Goal: Ask a question

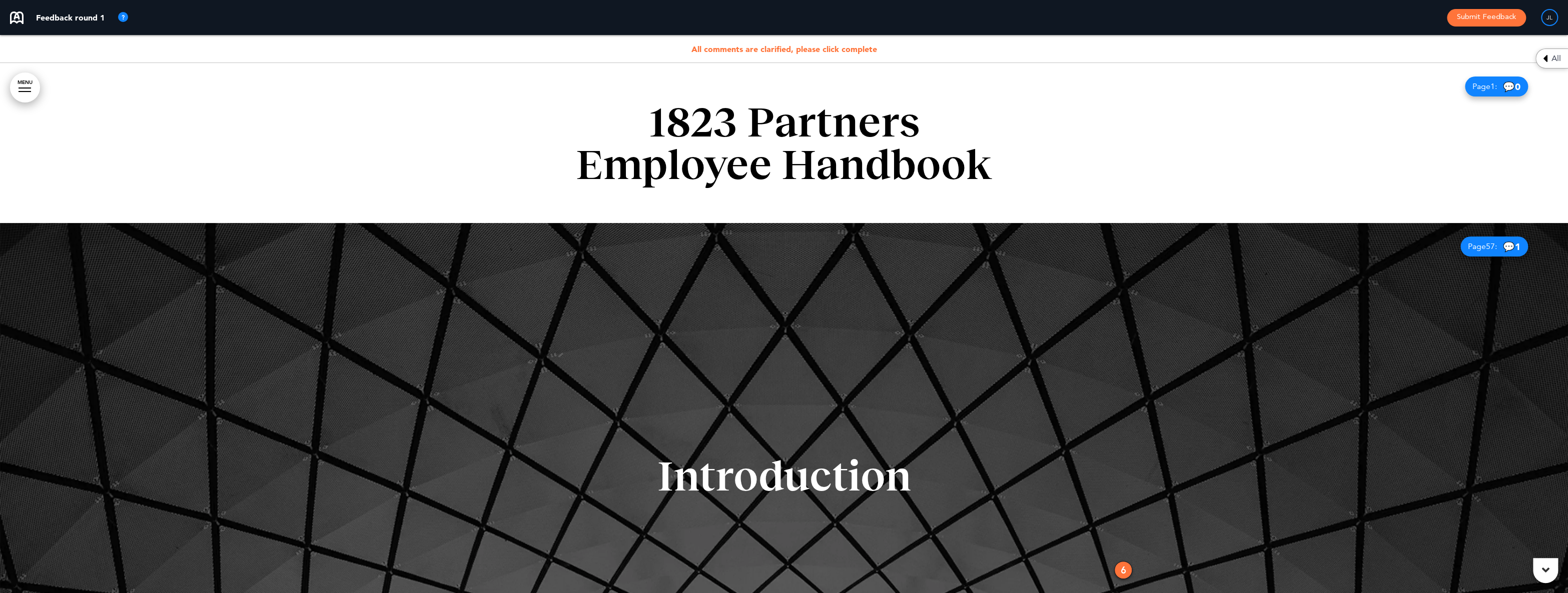
scroll to position [250, 0]
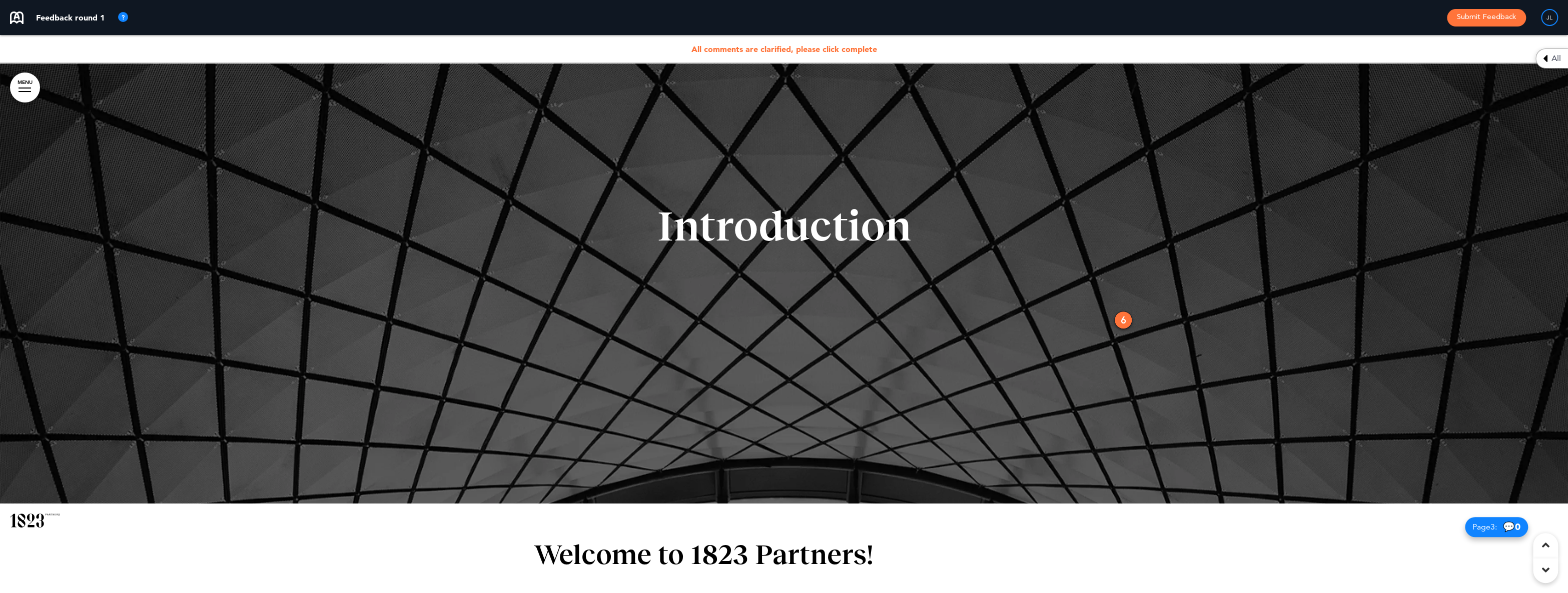
click at [1121, 320] on div "6" at bounding box center [1123, 320] width 18 height 18
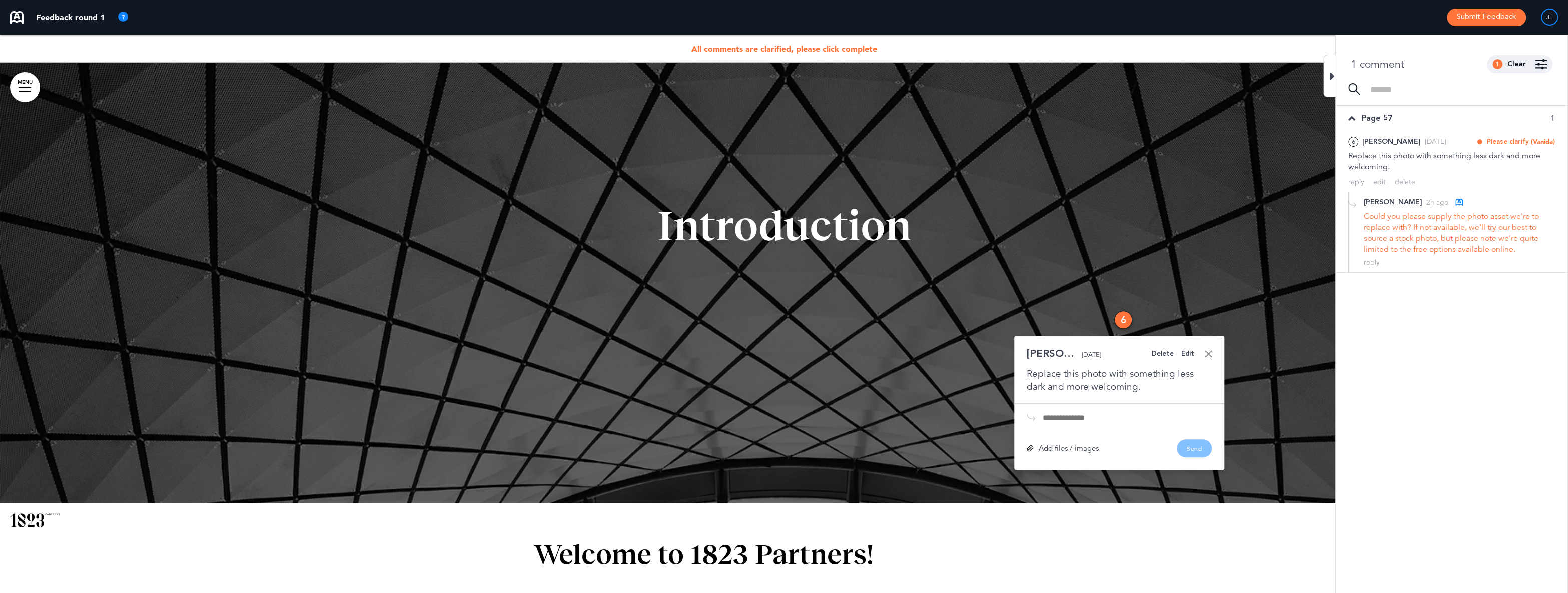
click at [1392, 236] on div "Could you please supply the photo asset we're to replace with? If not available…" at bounding box center [1459, 233] width 191 height 44
click at [1421, 240] on div "Could you please supply the photo asset we're to replace with? If not available…" at bounding box center [1459, 233] width 191 height 44
drag, startPoint x: 1518, startPoint y: 218, endPoint x: 1514, endPoint y: 248, distance: 30.3
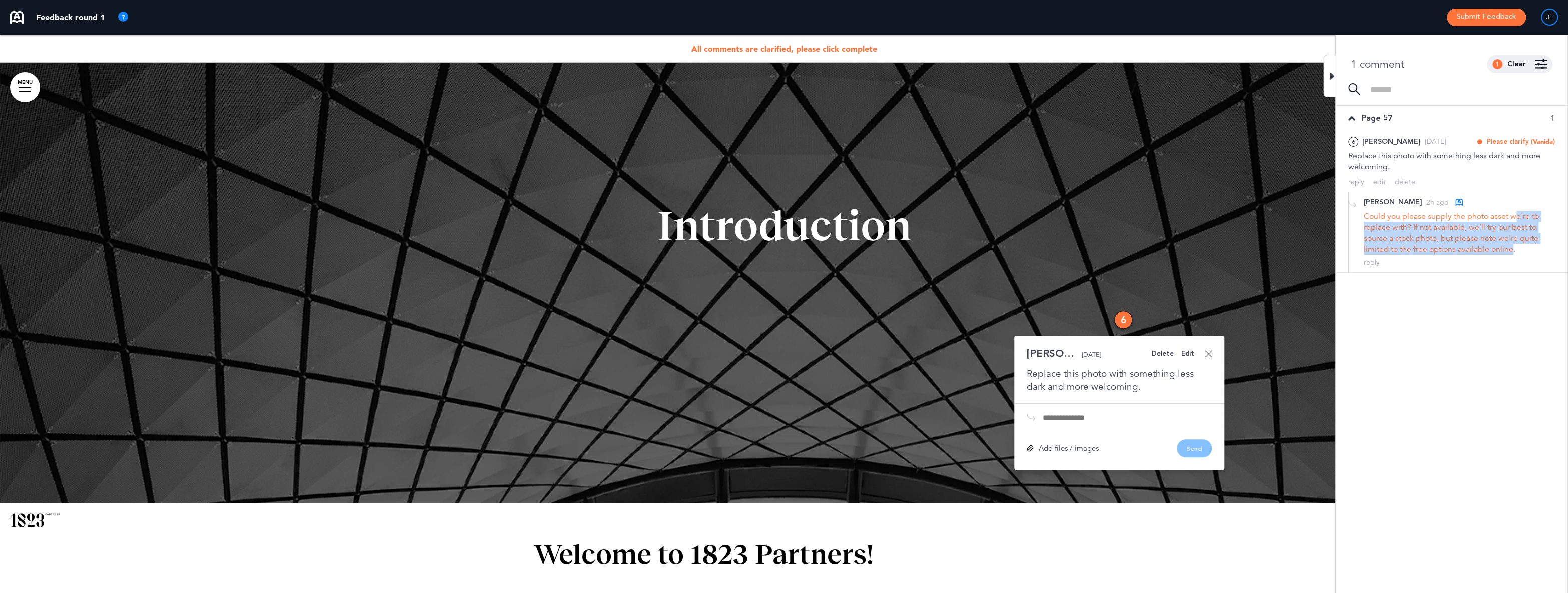
click at [1514, 248] on div "Could you please supply the photo asset we're to replace with? If not available…" at bounding box center [1459, 233] width 191 height 44
click at [1466, 245] on div "Could you please supply the photo asset we're to replace with? If not available…" at bounding box center [1459, 233] width 191 height 44
drag, startPoint x: 1518, startPoint y: 249, endPoint x: 1512, endPoint y: 219, distance: 30.6
click at [1512, 219] on div "Could you please supply the photo asset we're to replace with? If not available…" at bounding box center [1459, 233] width 191 height 44
click at [1505, 229] on div "Could you please supply the photo asset we're to replace with? If not available…" at bounding box center [1459, 233] width 191 height 44
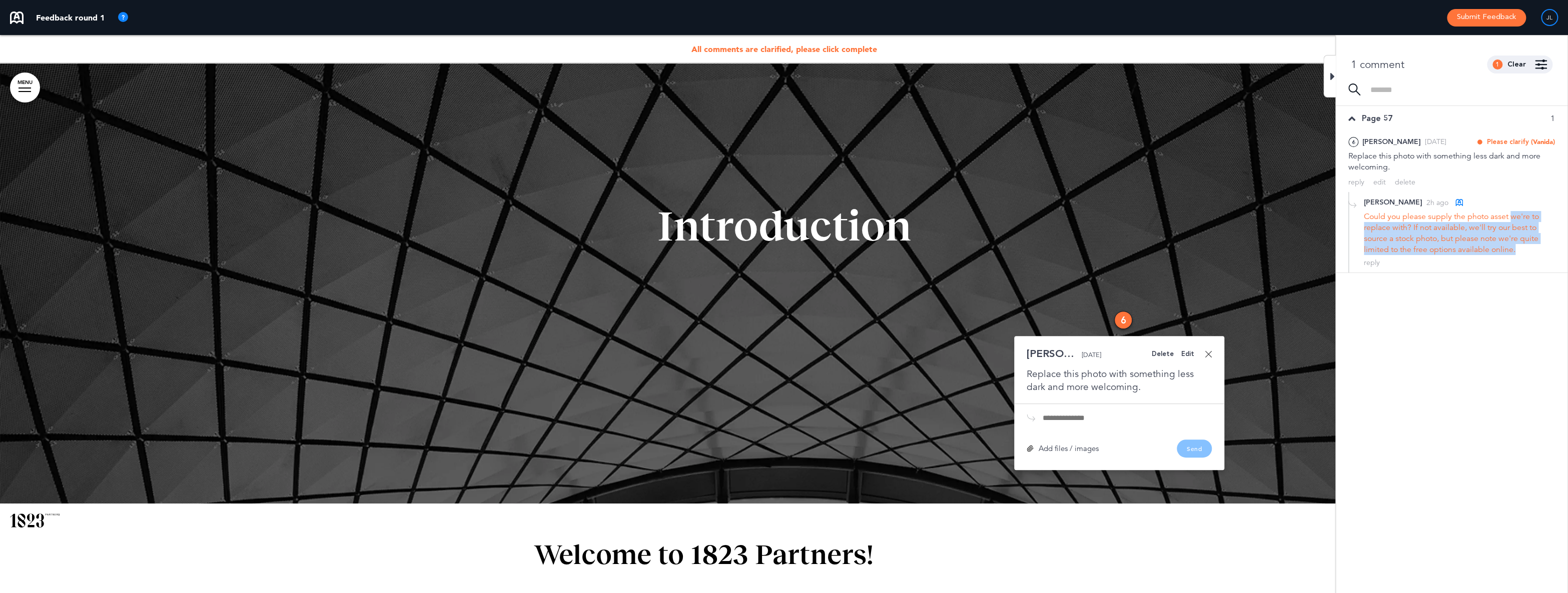
drag, startPoint x: 1518, startPoint y: 220, endPoint x: 1517, endPoint y: 247, distance: 27.0
click at [1518, 247] on div "Could you please supply the photo asset we're to replace with? If not available…" at bounding box center [1459, 233] width 191 height 44
click at [1478, 239] on div "Could you please supply the photo asset we're to replace with? If not available…" at bounding box center [1459, 233] width 191 height 44
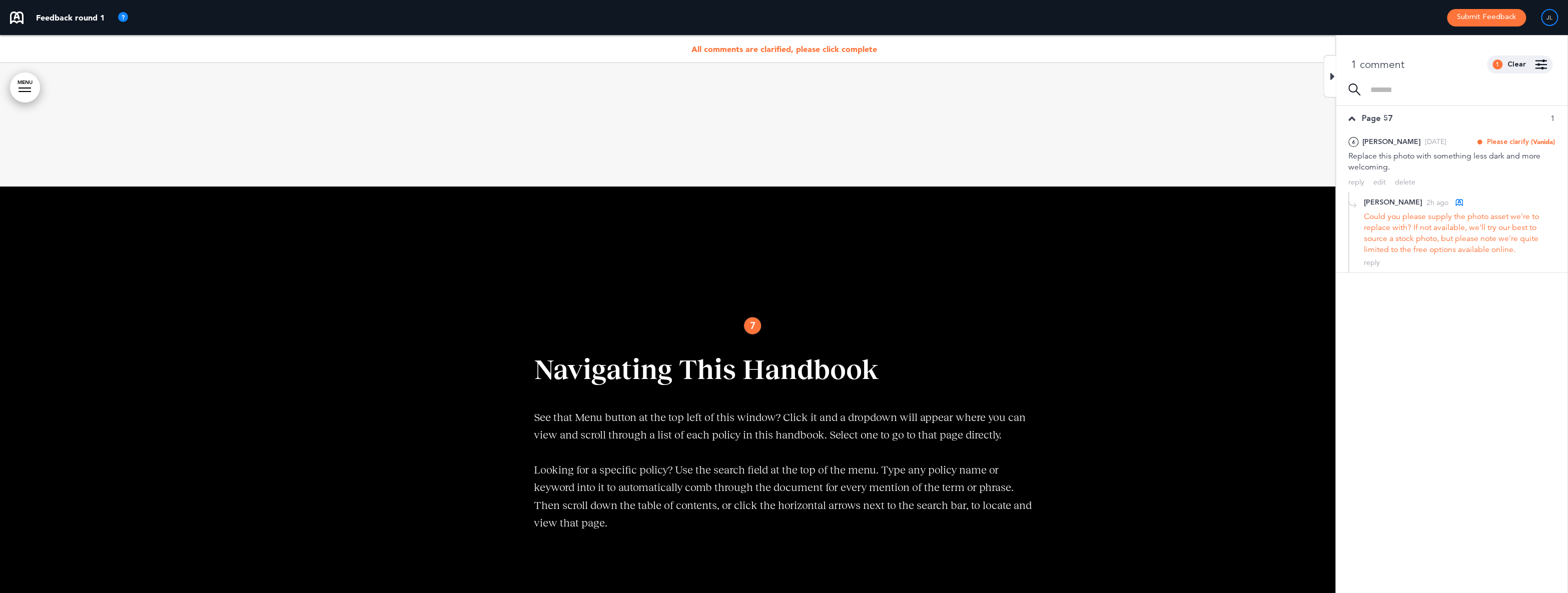
scroll to position [1828, 0]
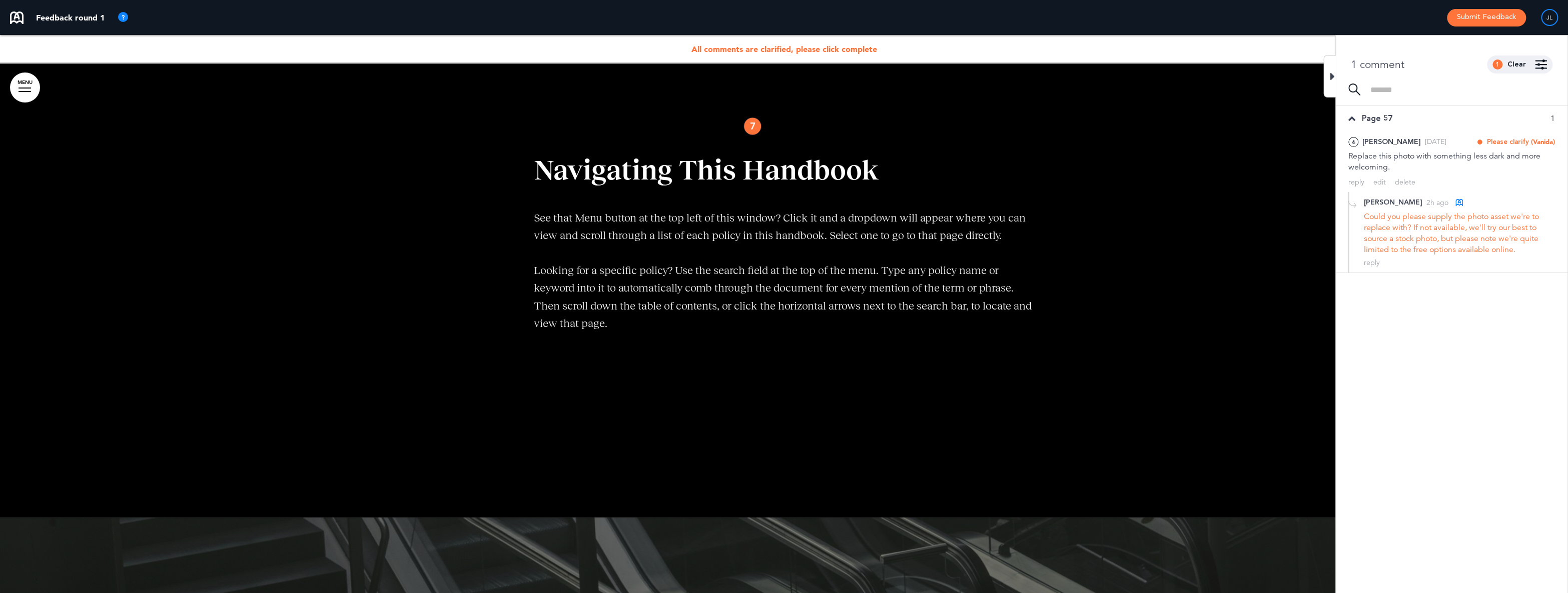
click at [750, 126] on div "7" at bounding box center [752, 126] width 18 height 18
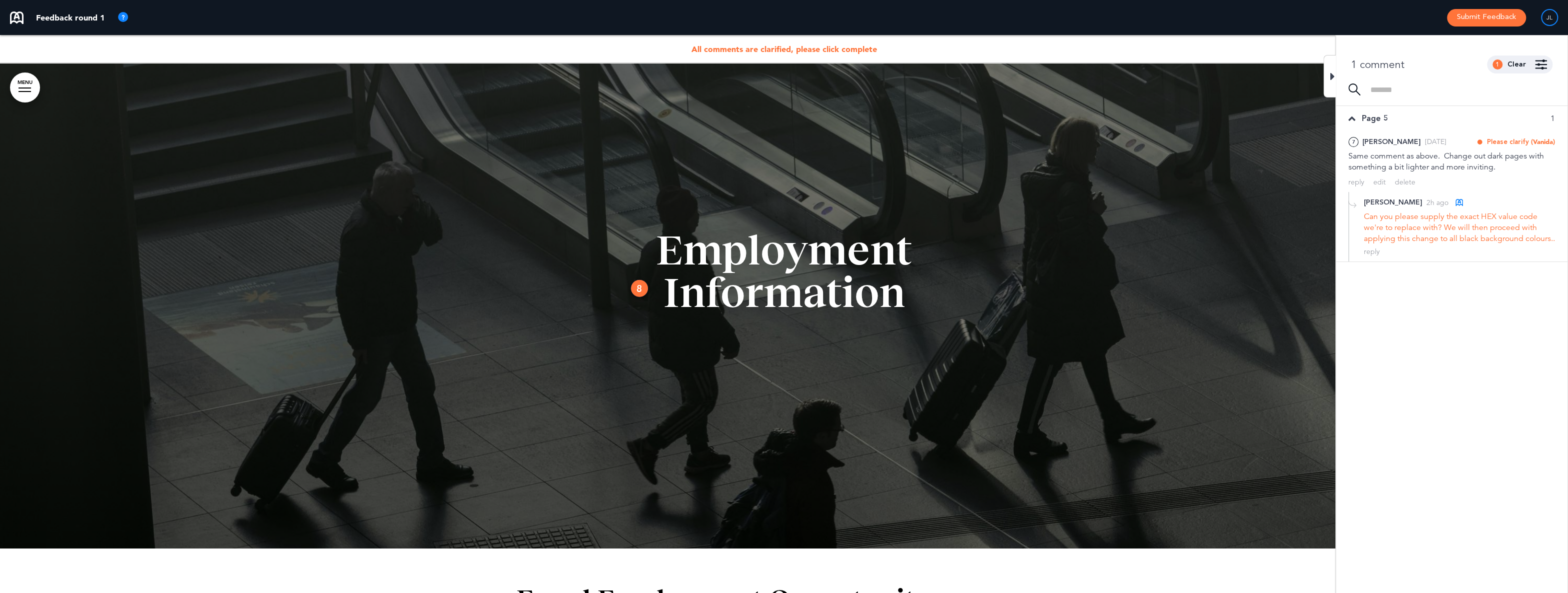
scroll to position [2328, 0]
click at [635, 287] on div "8" at bounding box center [639, 288] width 18 height 18
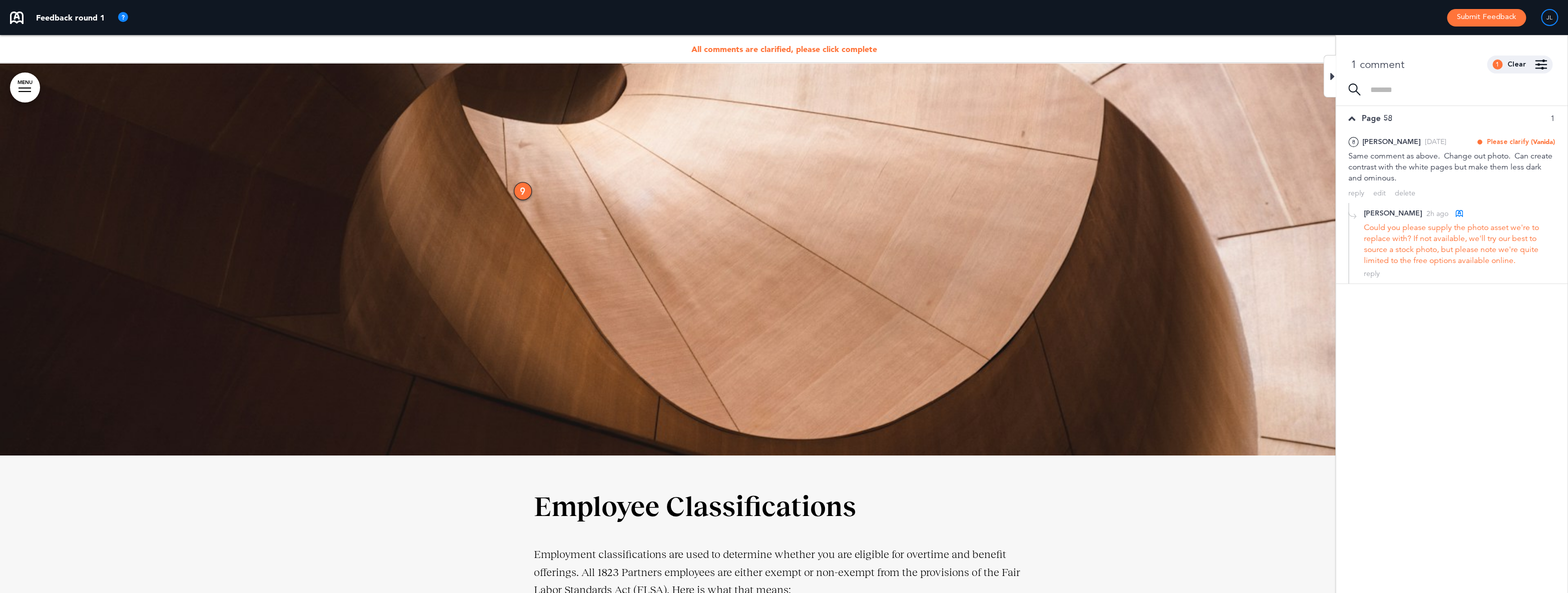
scroll to position [4628, 0]
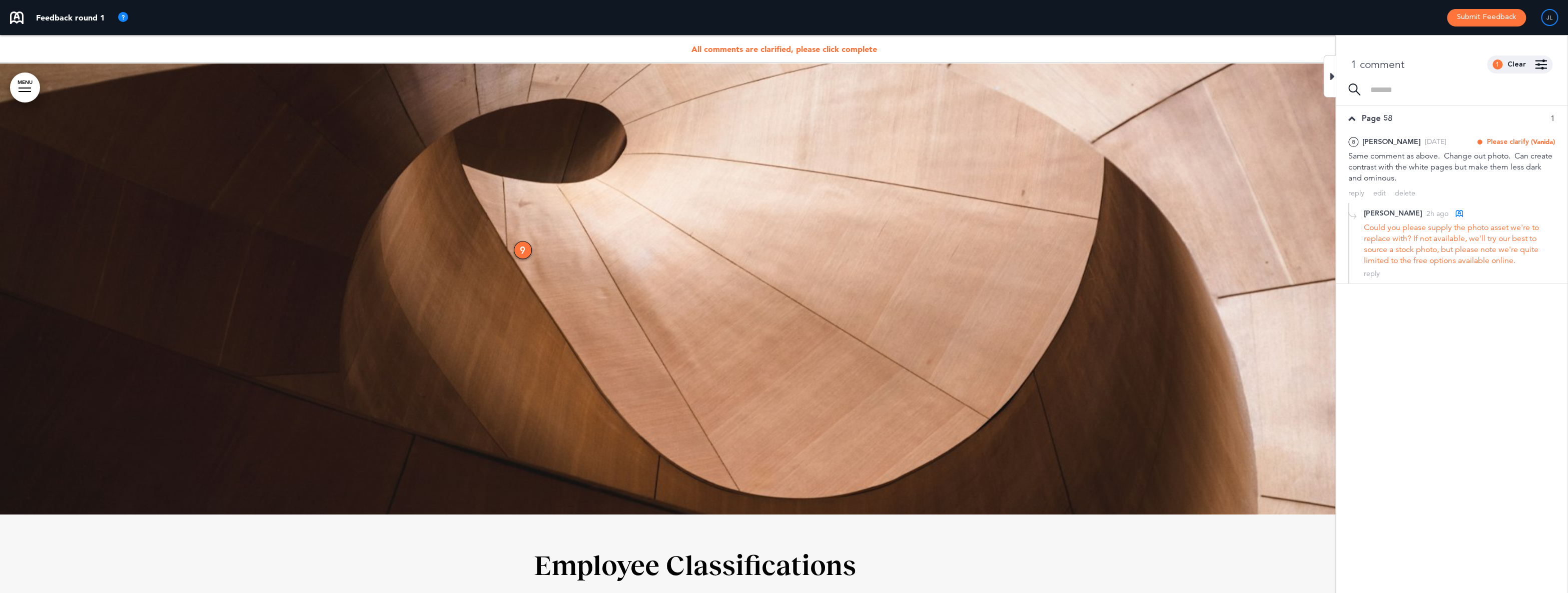
click at [517, 247] on div "9" at bounding box center [523, 250] width 18 height 18
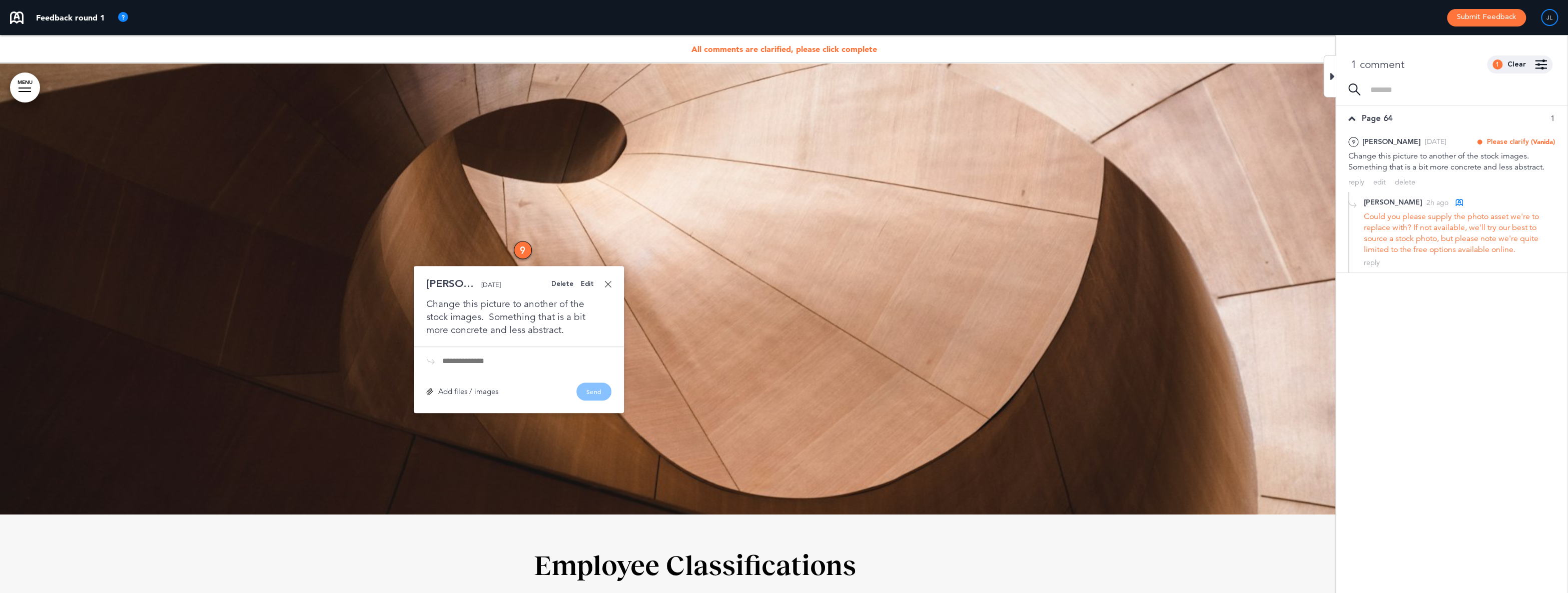
click at [527, 247] on div "9" at bounding box center [523, 250] width 18 height 18
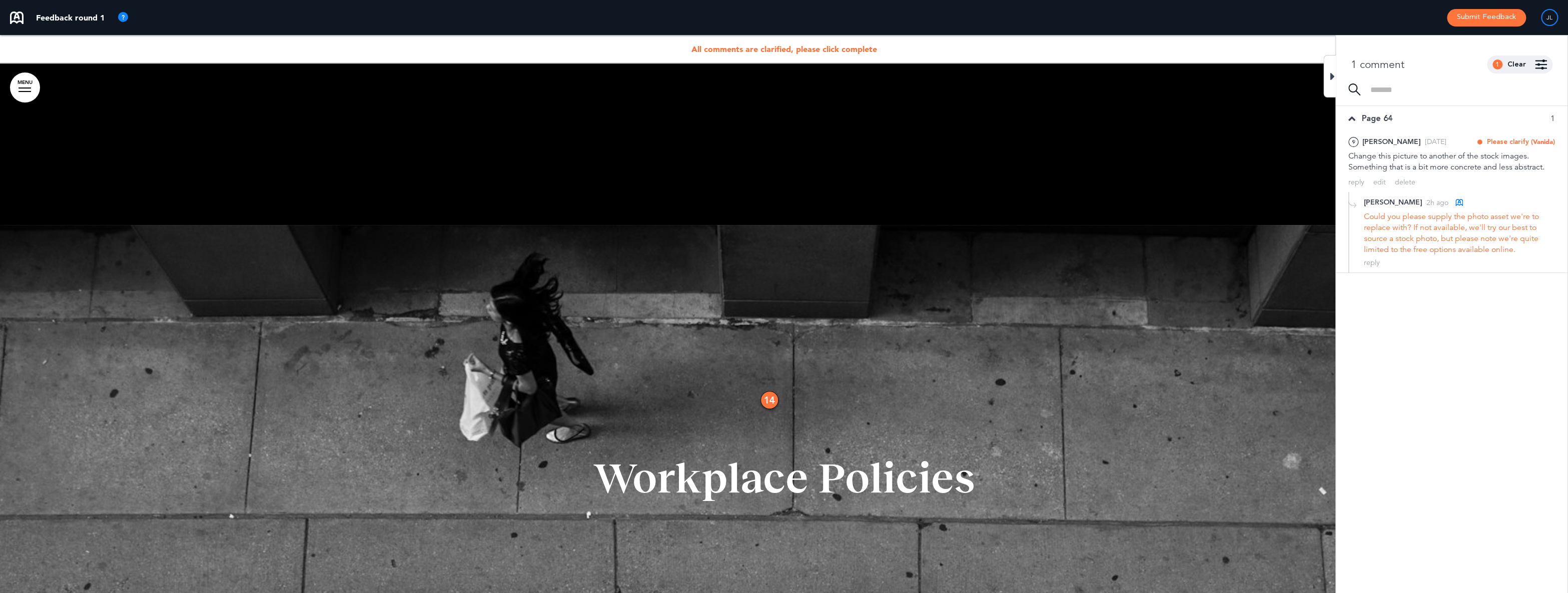
scroll to position [13030, 0]
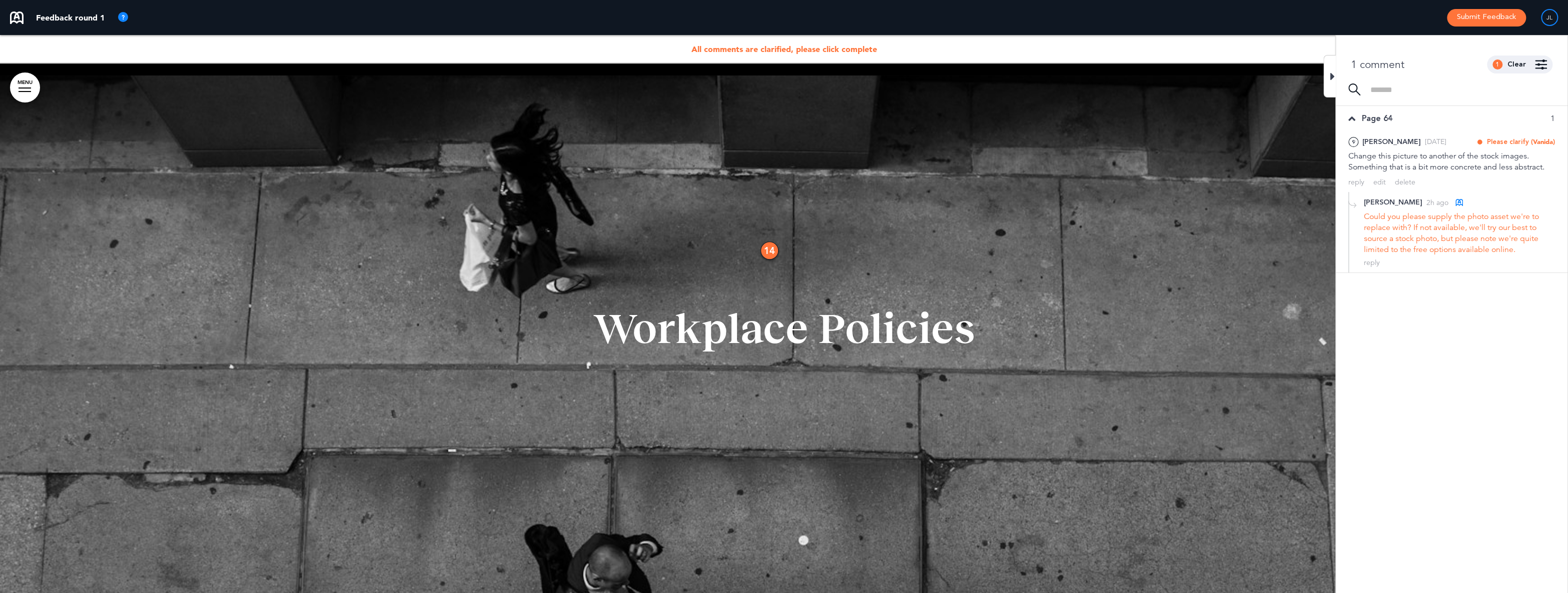
click at [766, 248] on div "14" at bounding box center [770, 250] width 18 height 18
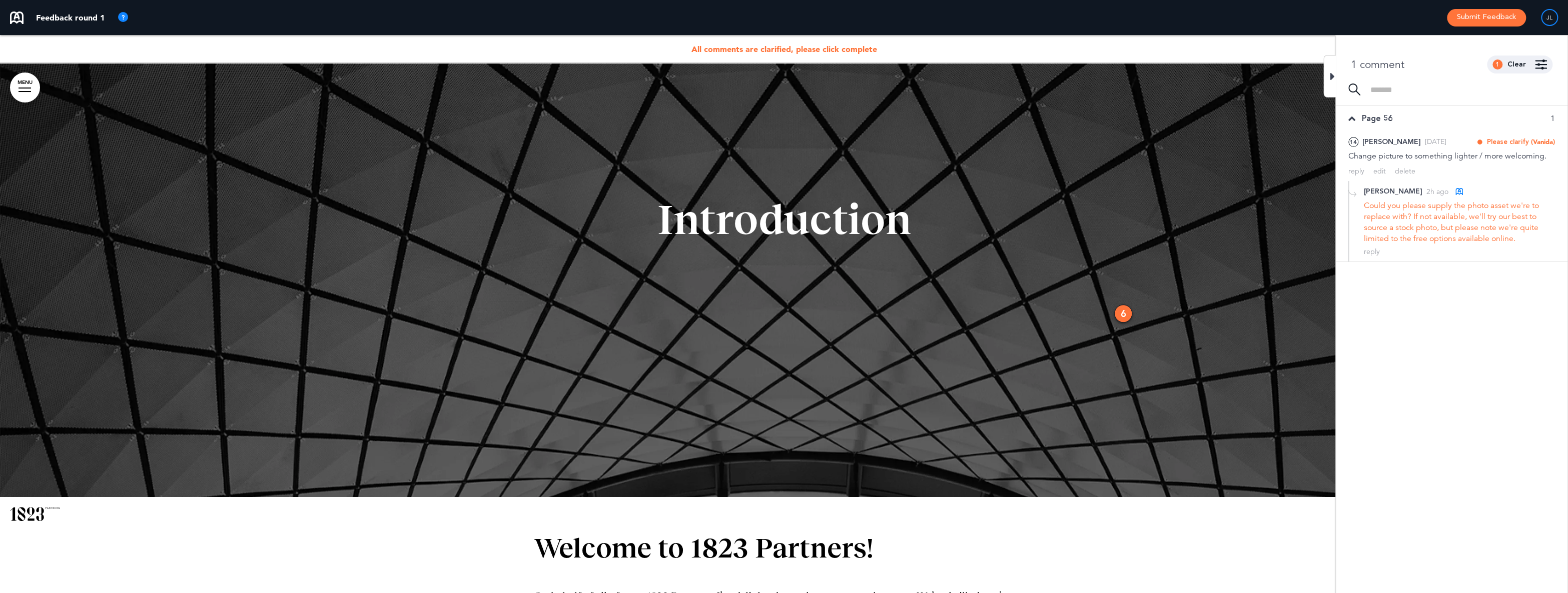
scroll to position [0, 0]
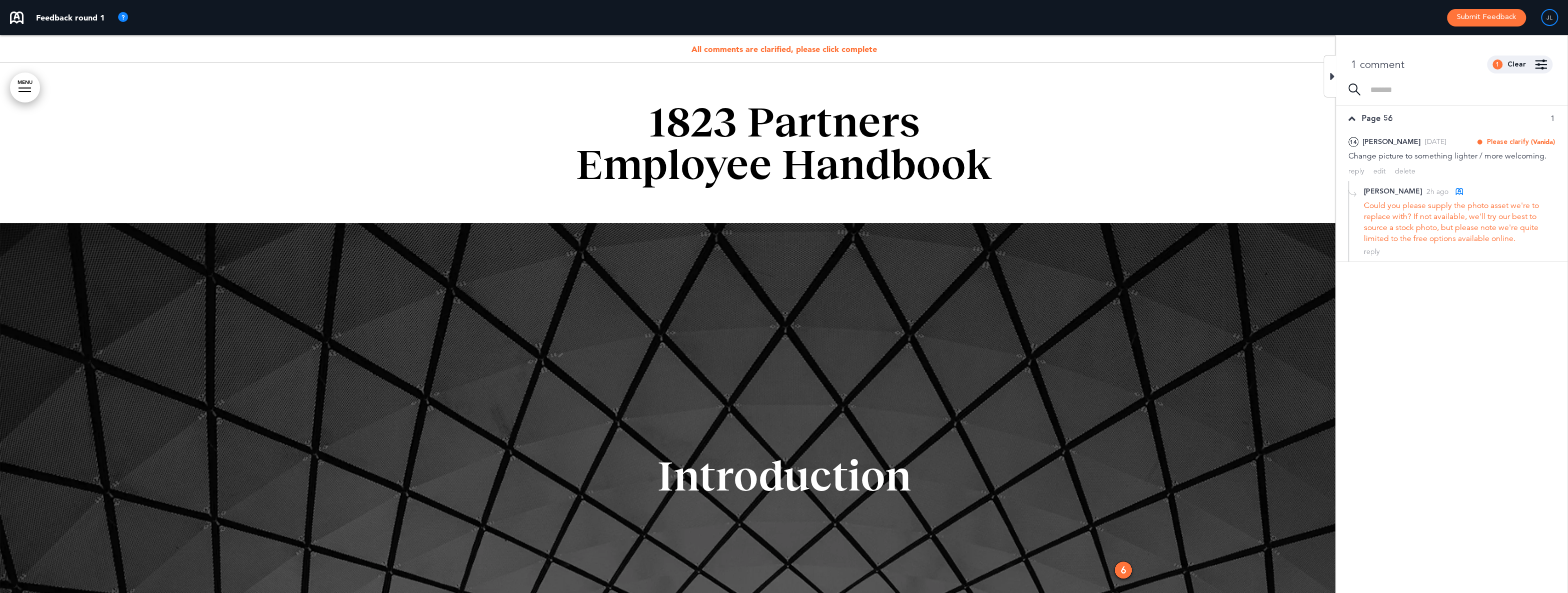
click at [1123, 563] on div "6" at bounding box center [1123, 571] width 18 height 18
